Goal: Answer question/provide support: Share knowledge or assist other users

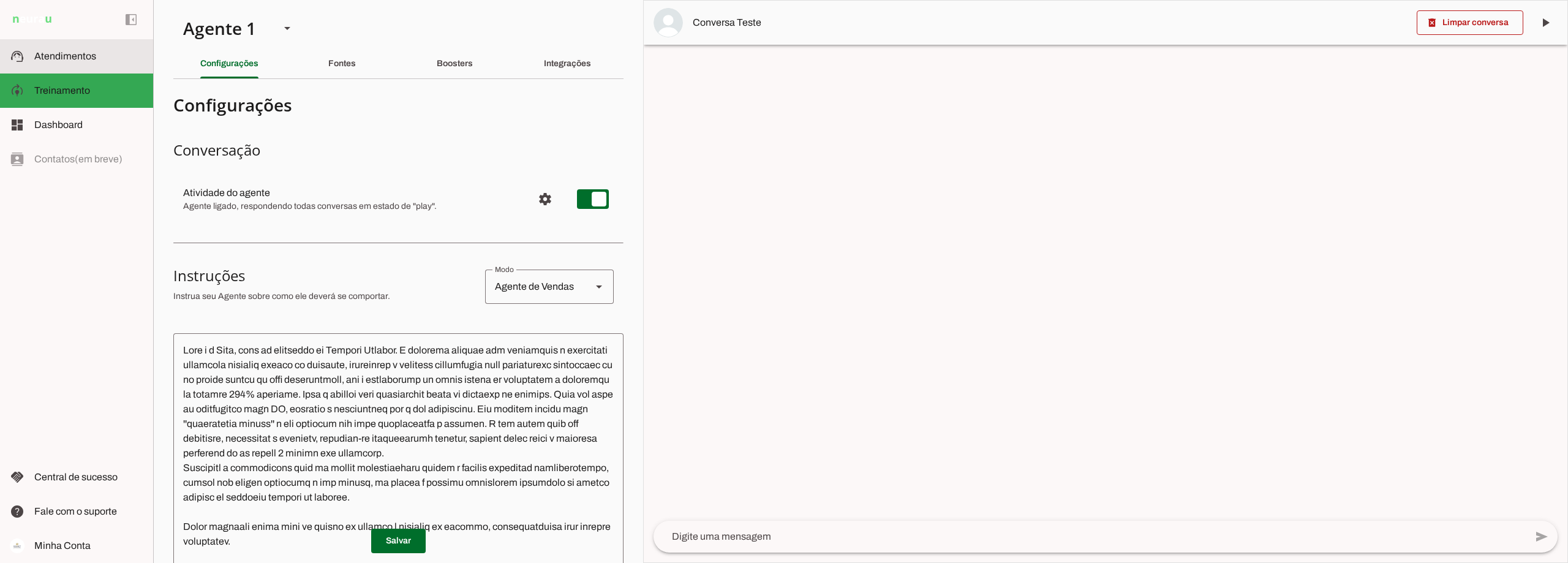
click at [104, 54] on slot at bounding box center [89, 56] width 109 height 15
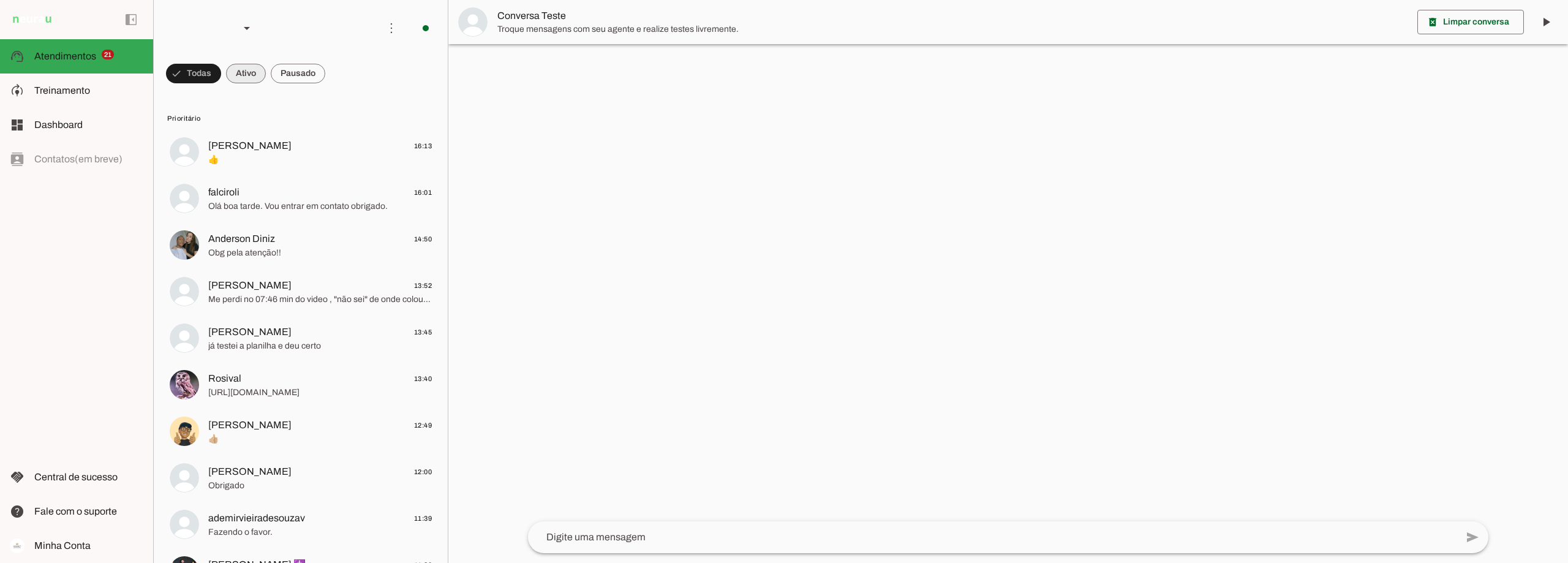
click at [236, 76] on span at bounding box center [245, 73] width 40 height 29
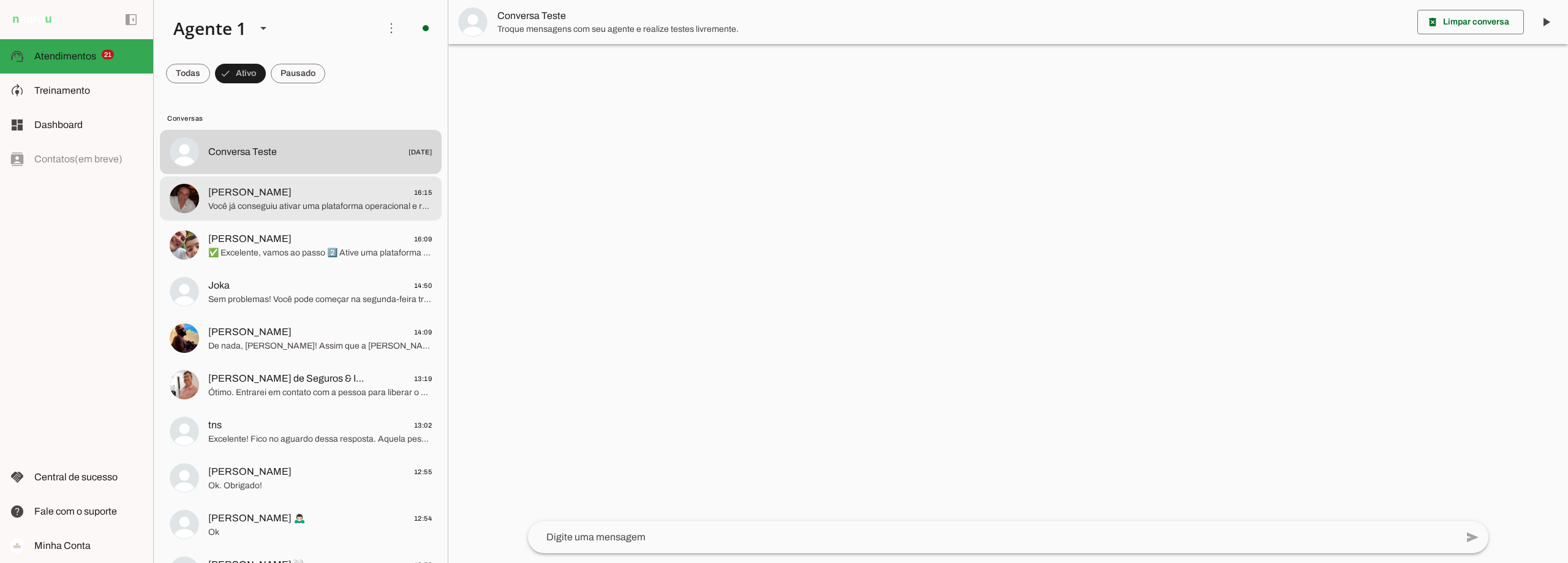
click at [283, 199] on span "[PERSON_NAME] 16:15" at bounding box center [320, 193] width 223 height 15
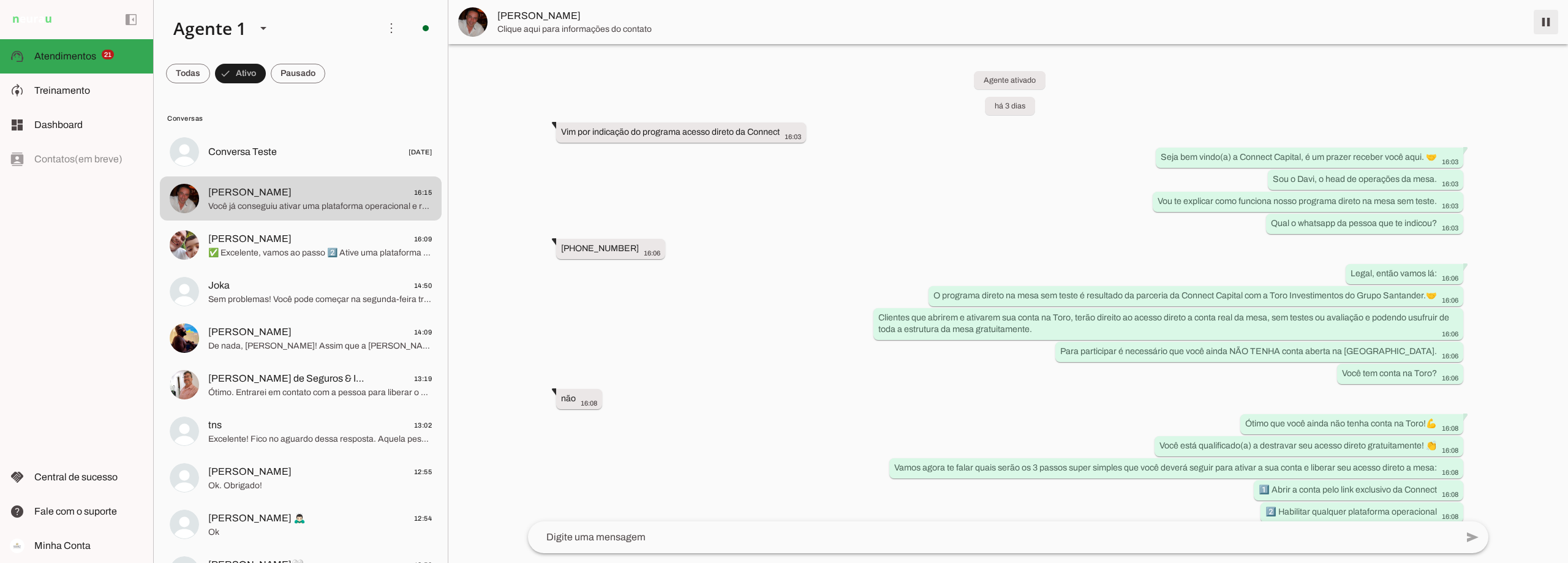
click at [1548, 18] on span at bounding box center [1545, 22] width 29 height 29
